Goal: Information Seeking & Learning: Learn about a topic

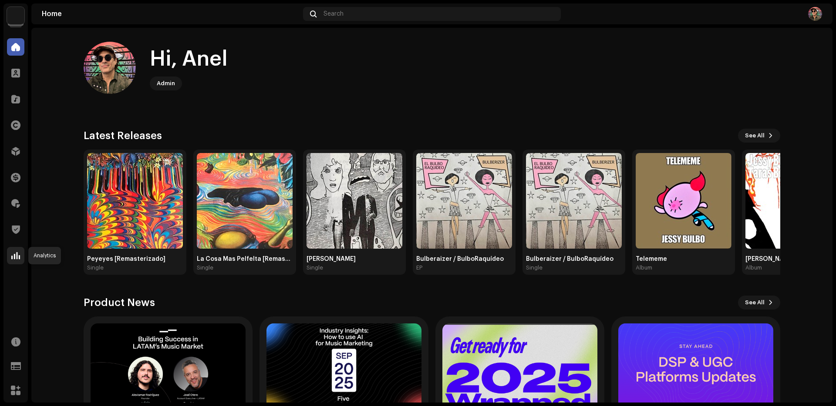
click at [11, 258] on span at bounding box center [15, 255] width 9 height 7
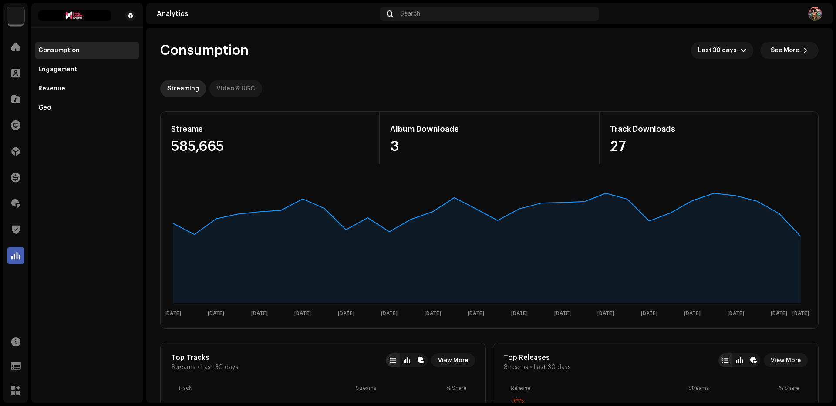
click at [235, 87] on div "Video & UGC" at bounding box center [235, 88] width 39 height 17
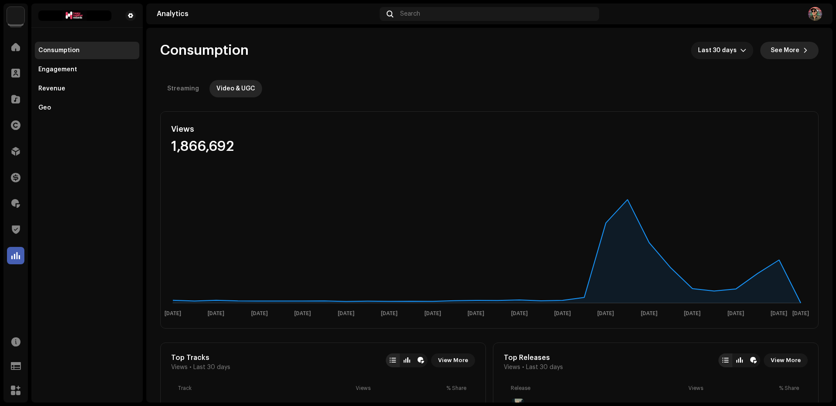
click at [793, 47] on span "See More" at bounding box center [784, 50] width 29 height 17
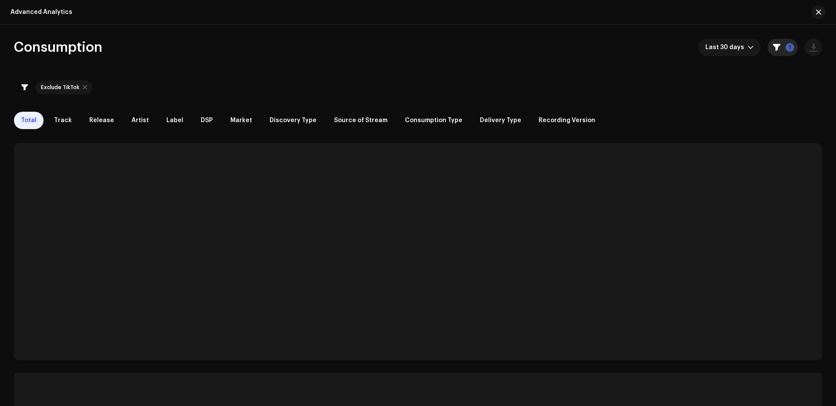
click at [792, 49] on button "1" at bounding box center [782, 47] width 30 height 17
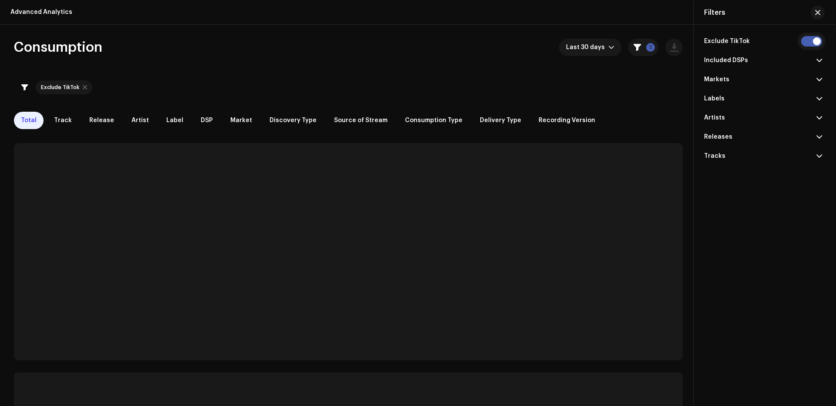
click at [810, 39] on input "checkbox" at bounding box center [811, 41] width 21 height 10
checkbox input "false"
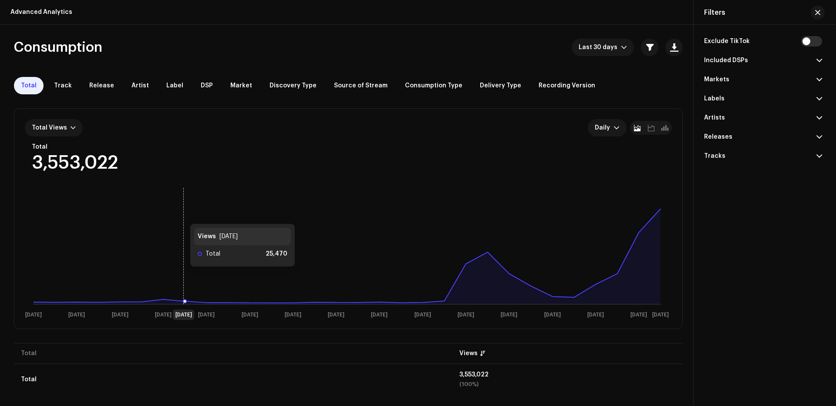
scroll to position [3, 0]
